Goal: Transaction & Acquisition: Purchase product/service

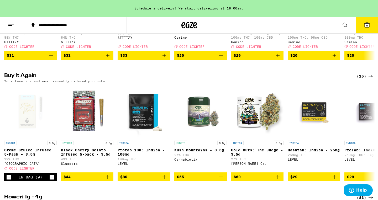
scroll to position [142, 0]
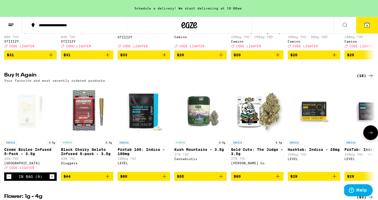
click at [52, 180] on icon "Increment" at bounding box center [52, 176] width 5 height 6
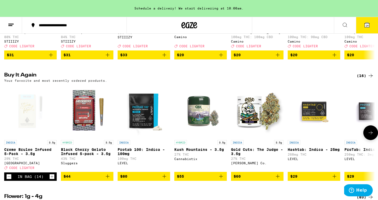
click at [52, 180] on icon "Increment" at bounding box center [52, 176] width 5 height 6
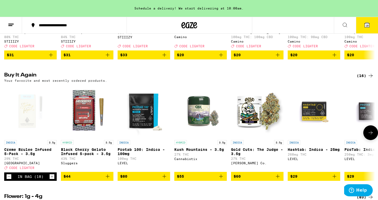
click at [52, 180] on icon "Increment" at bounding box center [52, 176] width 5 height 6
click at [9, 180] on icon "Decrement" at bounding box center [9, 176] width 5 height 6
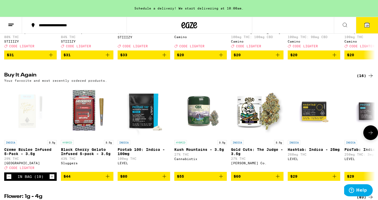
click at [9, 180] on icon "Decrement" at bounding box center [9, 176] width 5 height 6
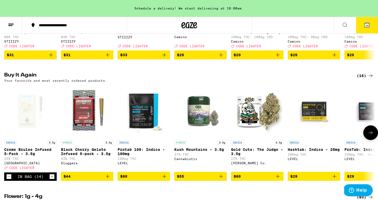
click at [9, 180] on icon "Decrement" at bounding box center [9, 176] width 5 height 6
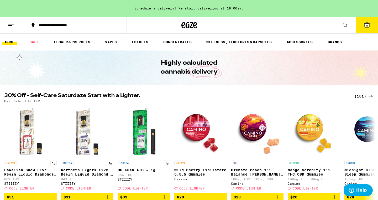
scroll to position [0, 0]
